Goal: Information Seeking & Learning: Learn about a topic

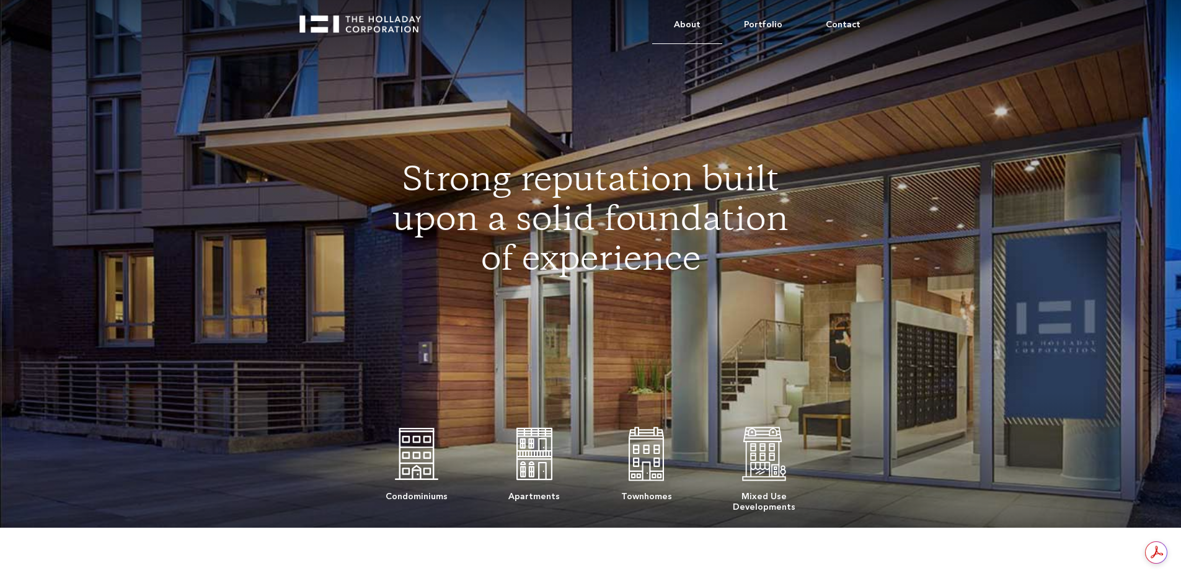
click at [694, 25] on link "About" at bounding box center [687, 25] width 70 height 38
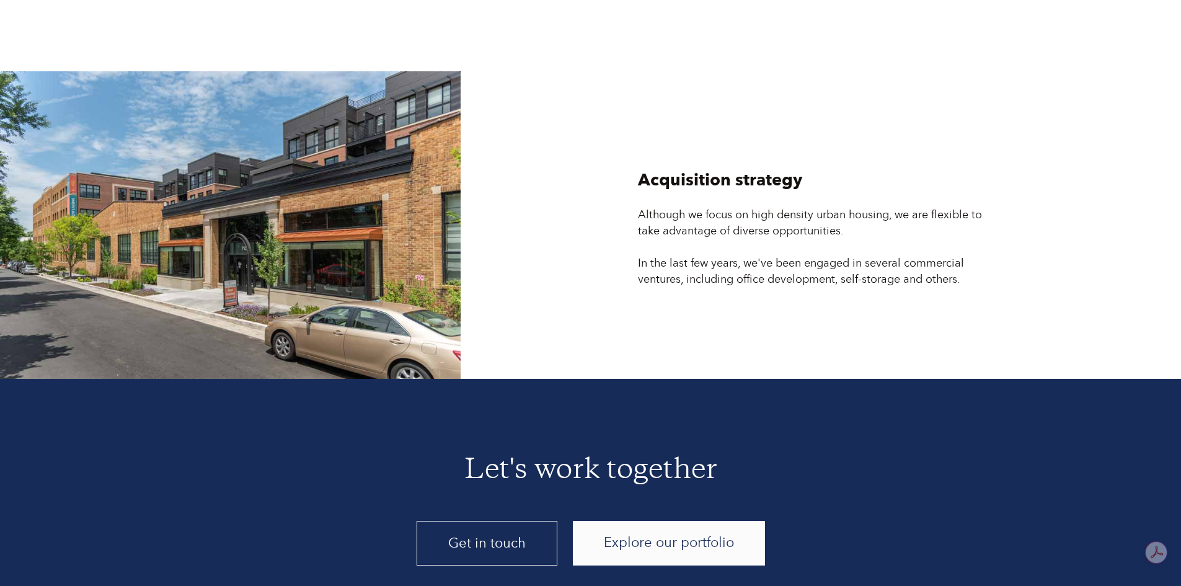
scroll to position [3330, 0]
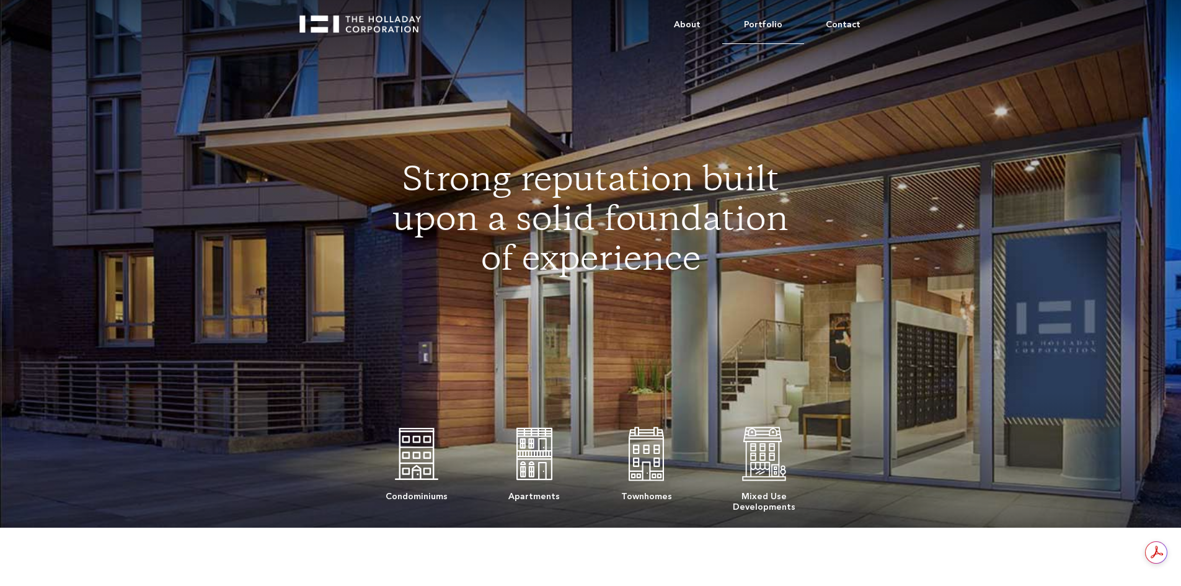
click at [770, 14] on link "Portfolio" at bounding box center [763, 25] width 82 height 38
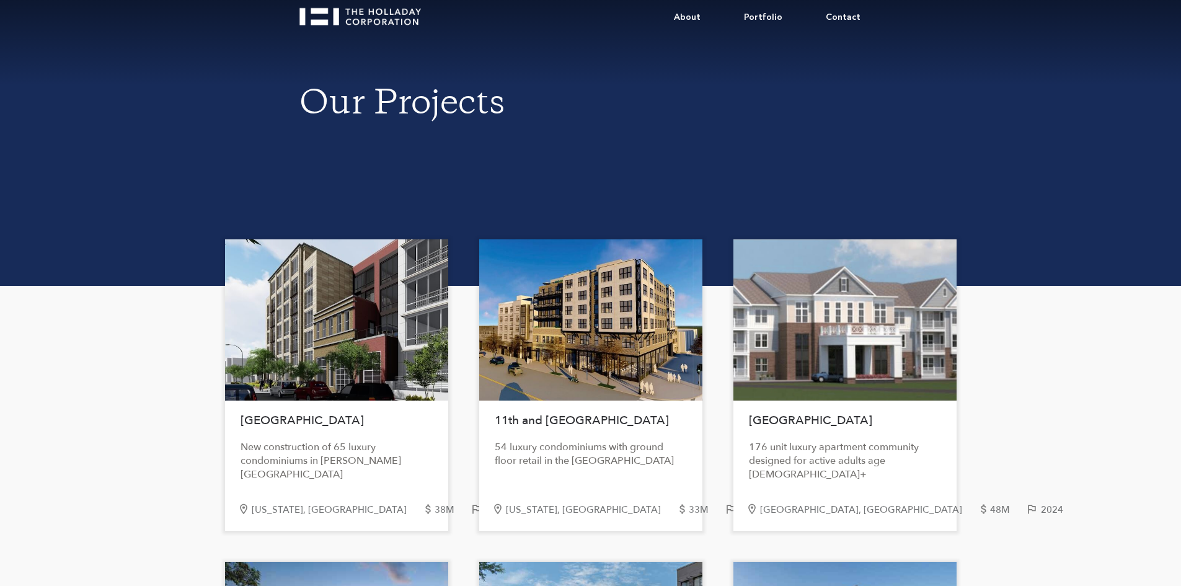
scroll to position [20, 0]
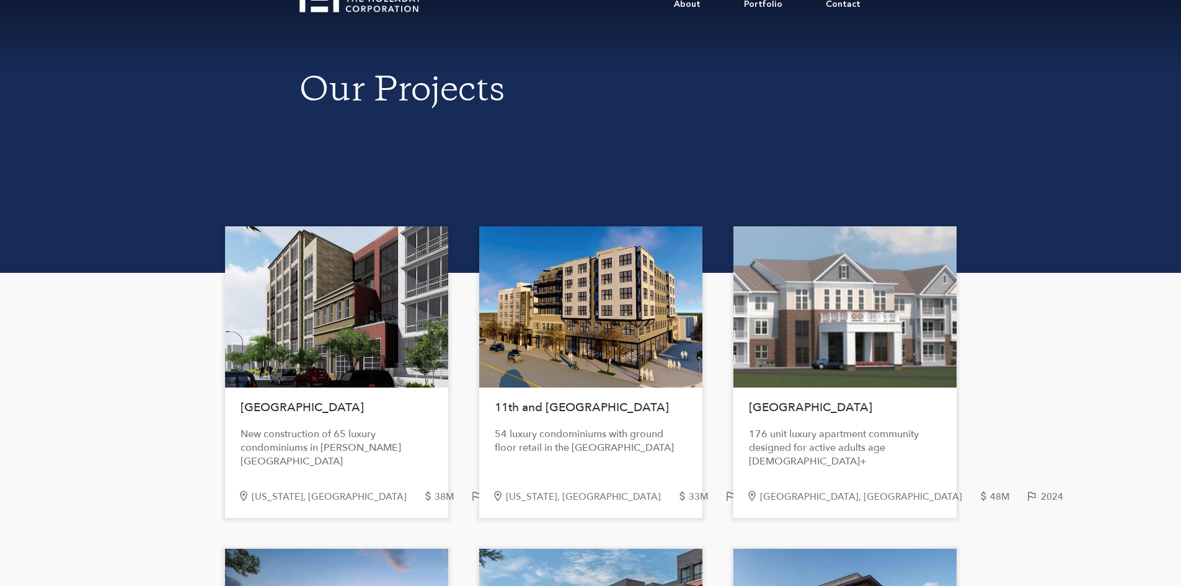
click at [280, 439] on div "New construction of 65 luxury condominiums in Logan Circle" at bounding box center [337, 447] width 192 height 41
click at [557, 411] on h1 "11th and H Street NE" at bounding box center [591, 407] width 192 height 27
click at [611, 445] on div "54 luxury condominiums with ground floor retail in the H Street Corridor" at bounding box center [591, 440] width 192 height 27
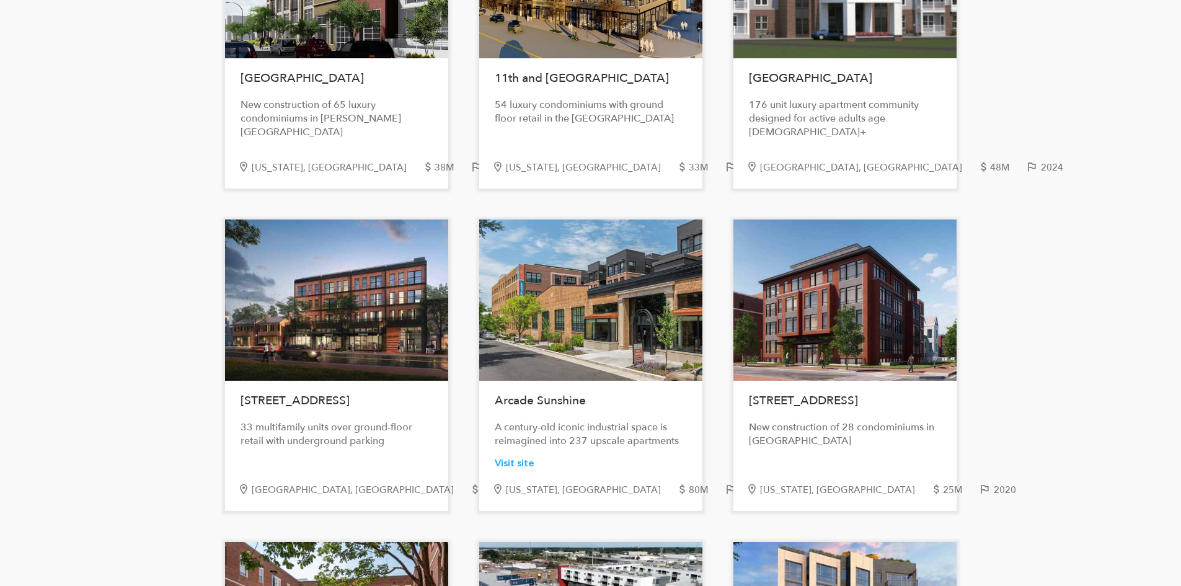
scroll to position [352, 0]
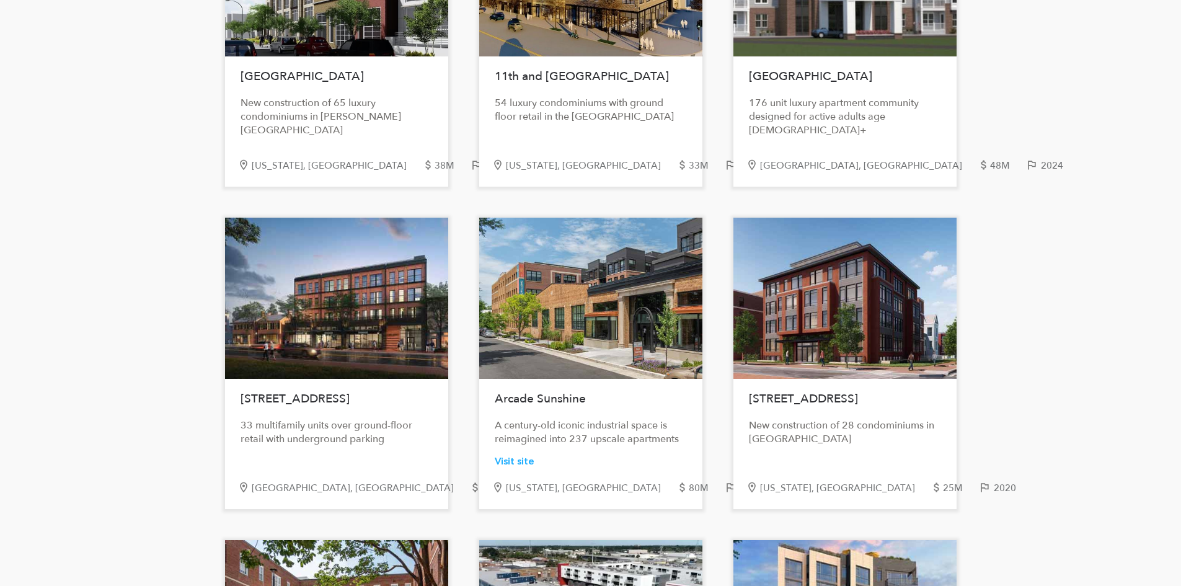
click at [784, 389] on h1 "801 N Street NW" at bounding box center [845, 398] width 192 height 27
click at [783, 393] on h1 "801 N Street NW" at bounding box center [845, 398] width 192 height 27
copy h1 "801 N Street NW"
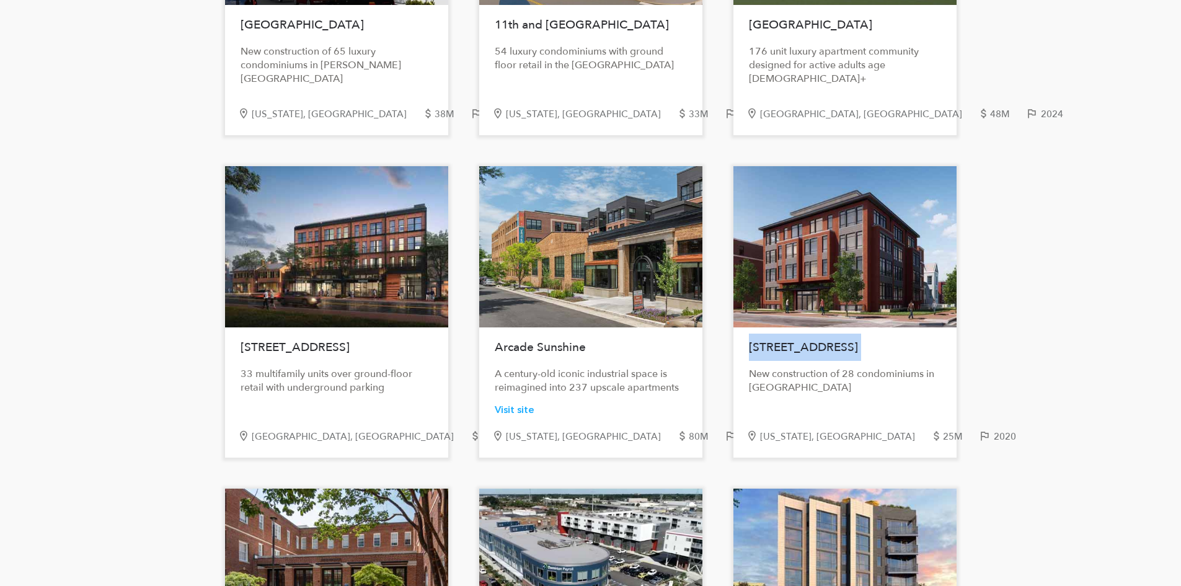
scroll to position [455, 0]
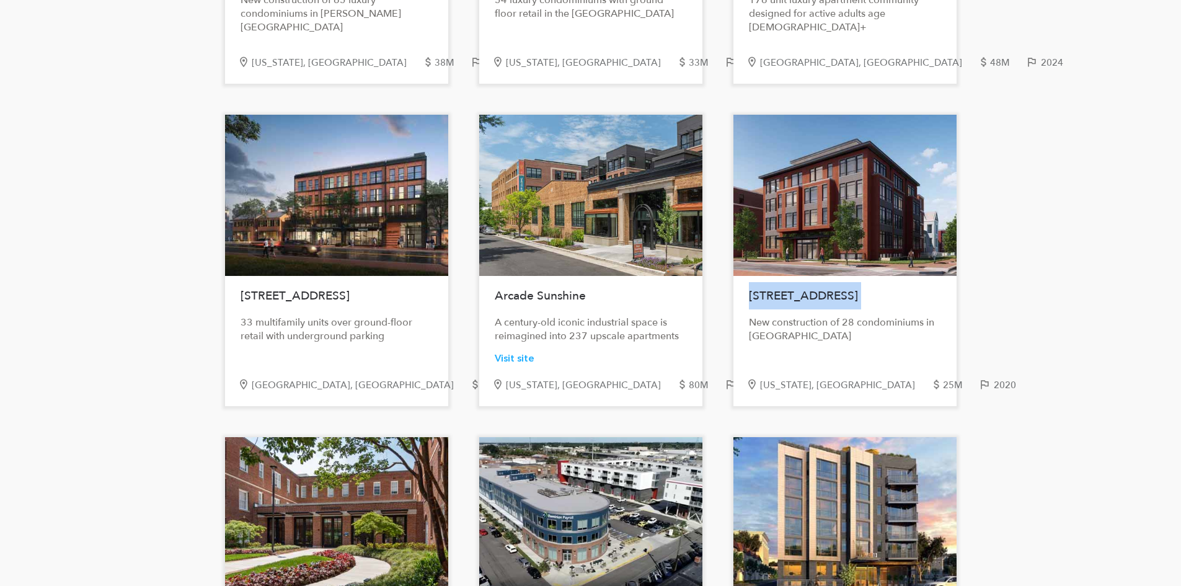
click at [319, 301] on h1 "1300 King Street" at bounding box center [337, 295] width 192 height 27
click at [321, 298] on h1 "1300 King Street" at bounding box center [337, 295] width 192 height 27
copy h1 "1300 King Street"
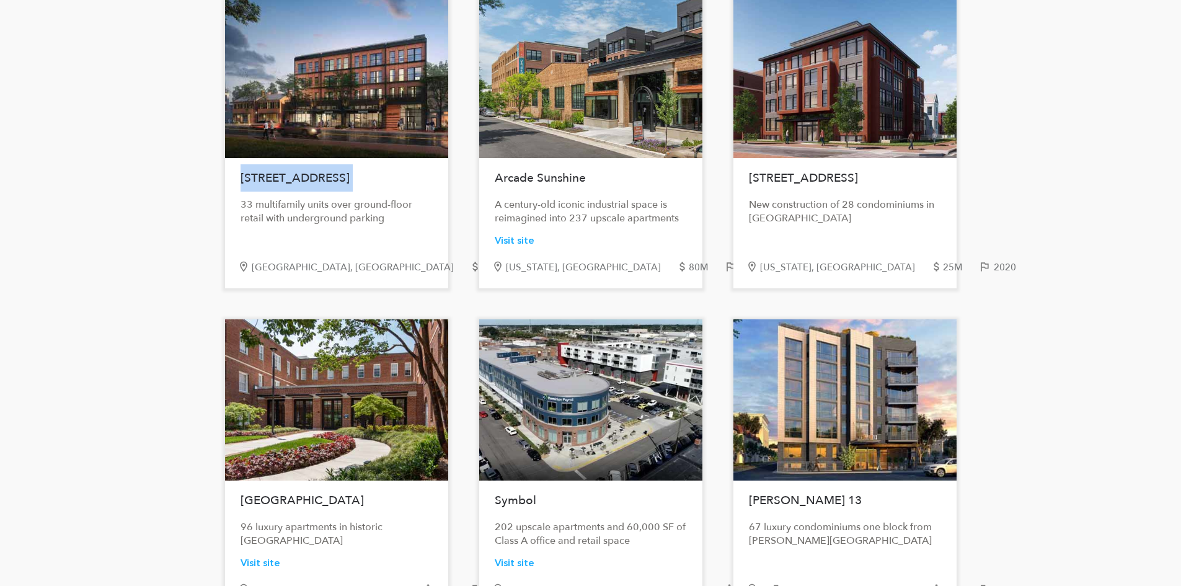
scroll to position [620, 0]
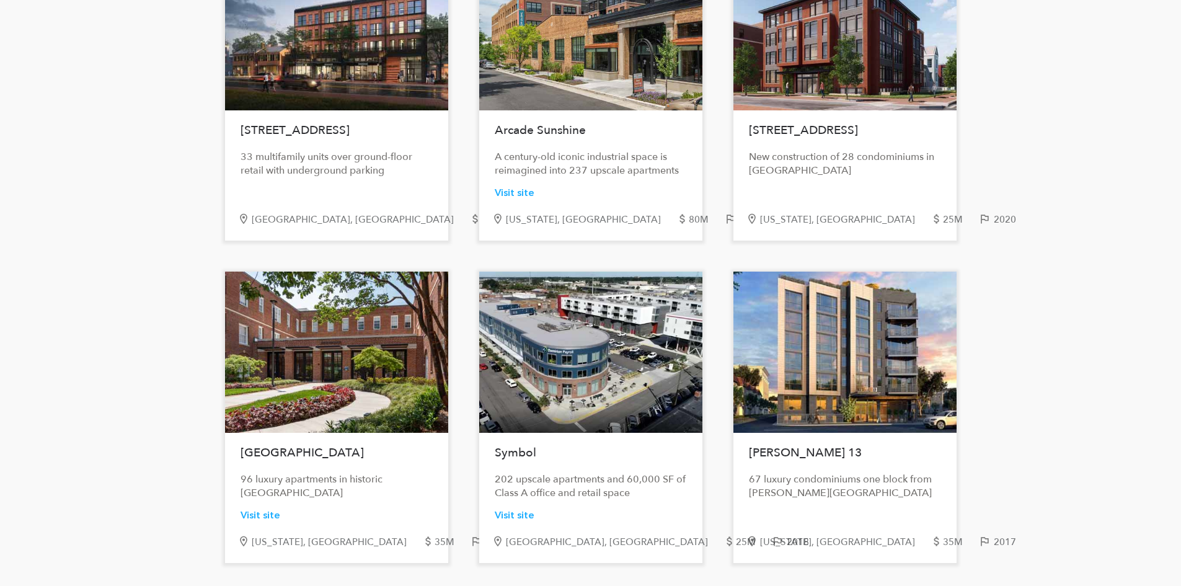
click at [269, 453] on h1 "Highbridge" at bounding box center [337, 452] width 192 height 27
copy h1 "Highbridge"
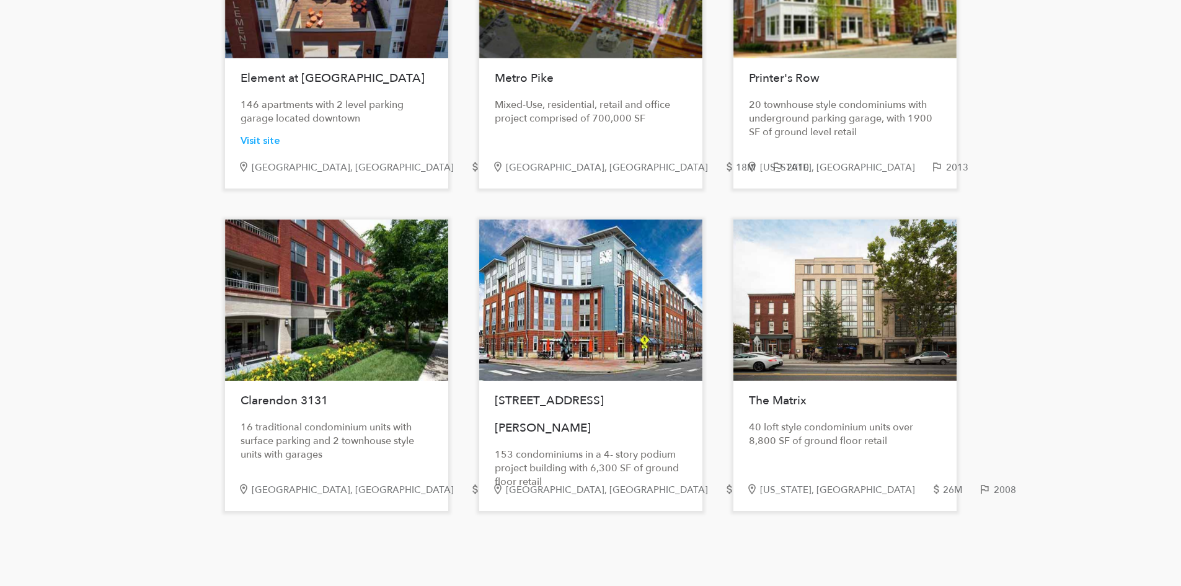
scroll to position [1323, 0]
